Goal: Information Seeking & Learning: Learn about a topic

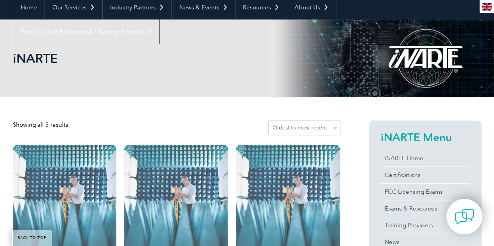
scroll to position [117, 0]
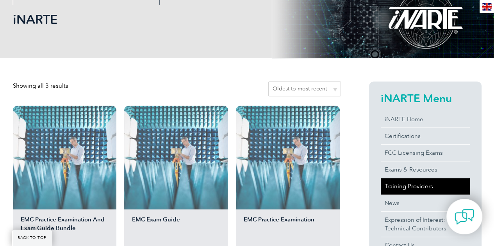
click at [416, 187] on link "Training Providers" at bounding box center [425, 186] width 89 height 16
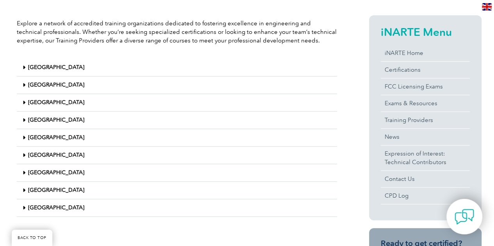
scroll to position [195, 0]
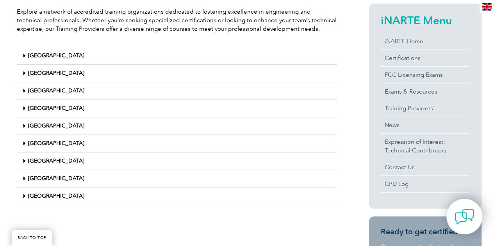
click at [32, 194] on link "United States" at bounding box center [56, 196] width 56 height 7
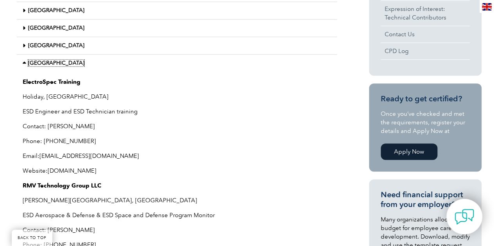
scroll to position [312, 0]
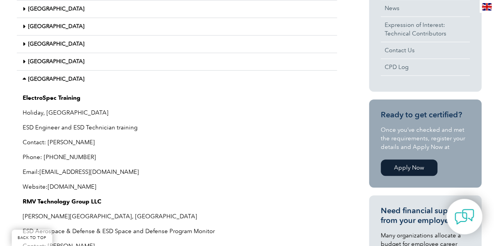
click at [41, 78] on link "United States" at bounding box center [56, 79] width 56 height 7
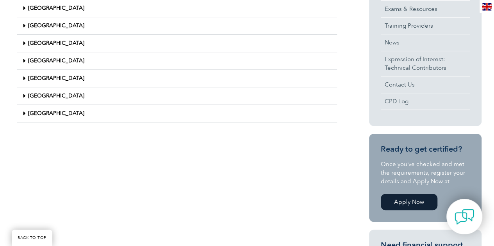
scroll to position [234, 0]
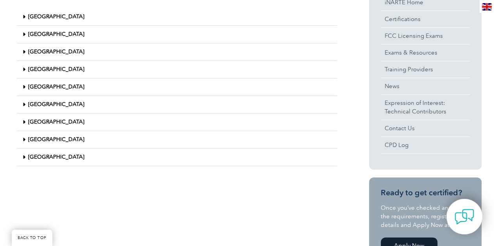
click at [31, 50] on link "Japan" at bounding box center [56, 51] width 56 height 7
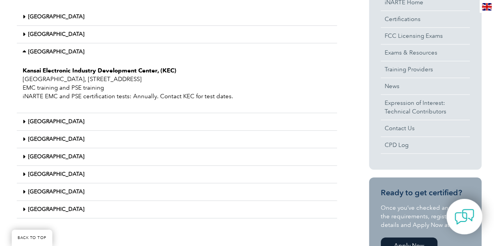
click at [31, 52] on link "Japan" at bounding box center [56, 51] width 56 height 7
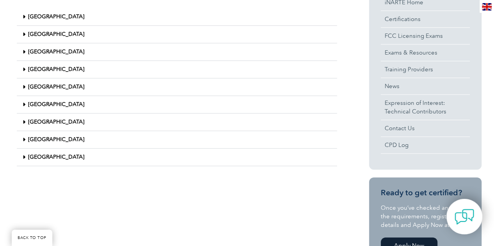
click at [38, 155] on link "United States" at bounding box center [56, 157] width 56 height 7
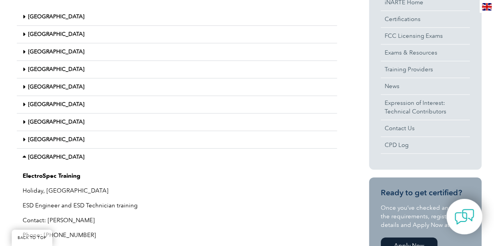
click at [55, 175] on strong "ElectroSpec Training" at bounding box center [52, 176] width 58 height 7
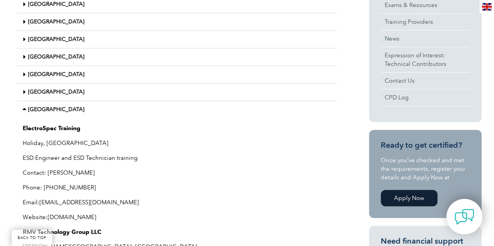
scroll to position [241, 0]
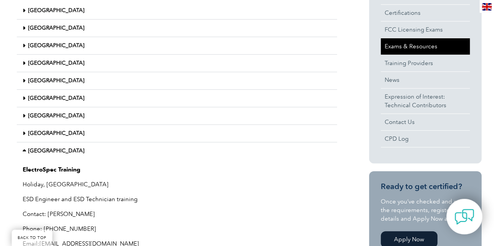
click at [415, 49] on link "Exams & Resources" at bounding box center [425, 46] width 89 height 16
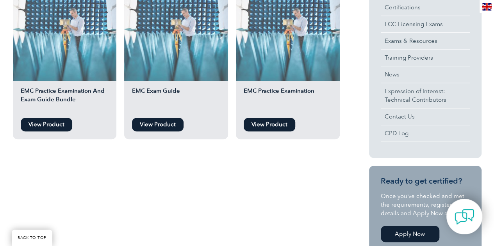
scroll to position [234, 0]
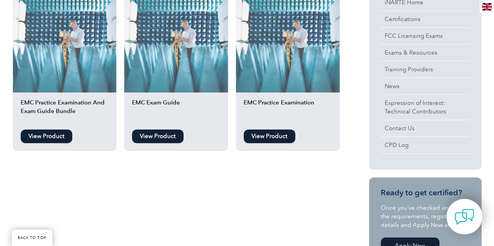
click at [35, 135] on link "View Product" at bounding box center [47, 137] width 52 height 14
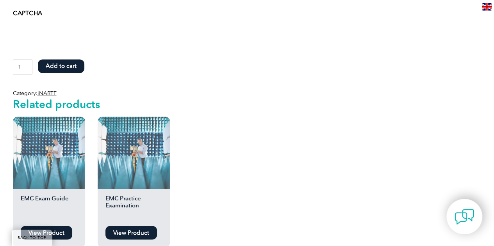
scroll to position [664, 0]
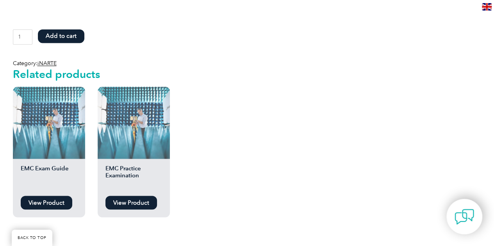
click at [45, 196] on link "View Product" at bounding box center [47, 203] width 52 height 14
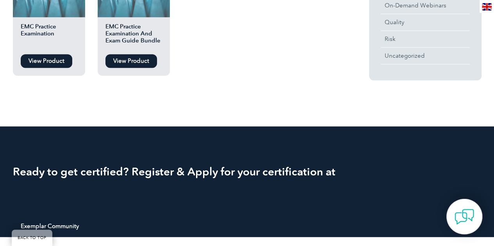
scroll to position [390, 0]
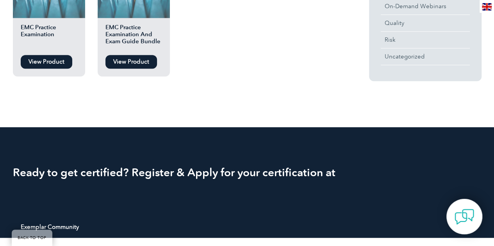
click at [44, 58] on link "View Product" at bounding box center [47, 62] width 52 height 14
